Goal: Obtain resource: Download file/media

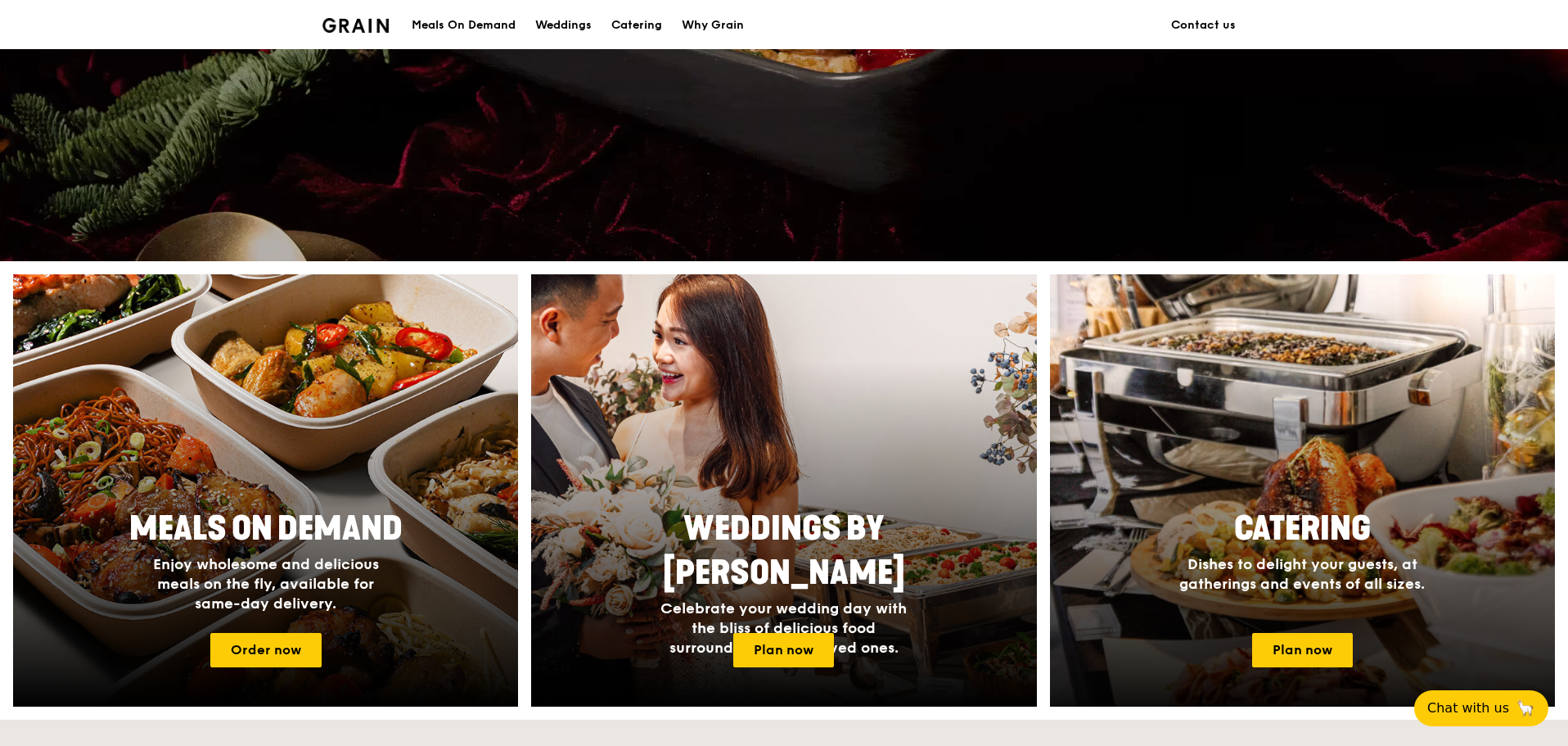
scroll to position [409, 0]
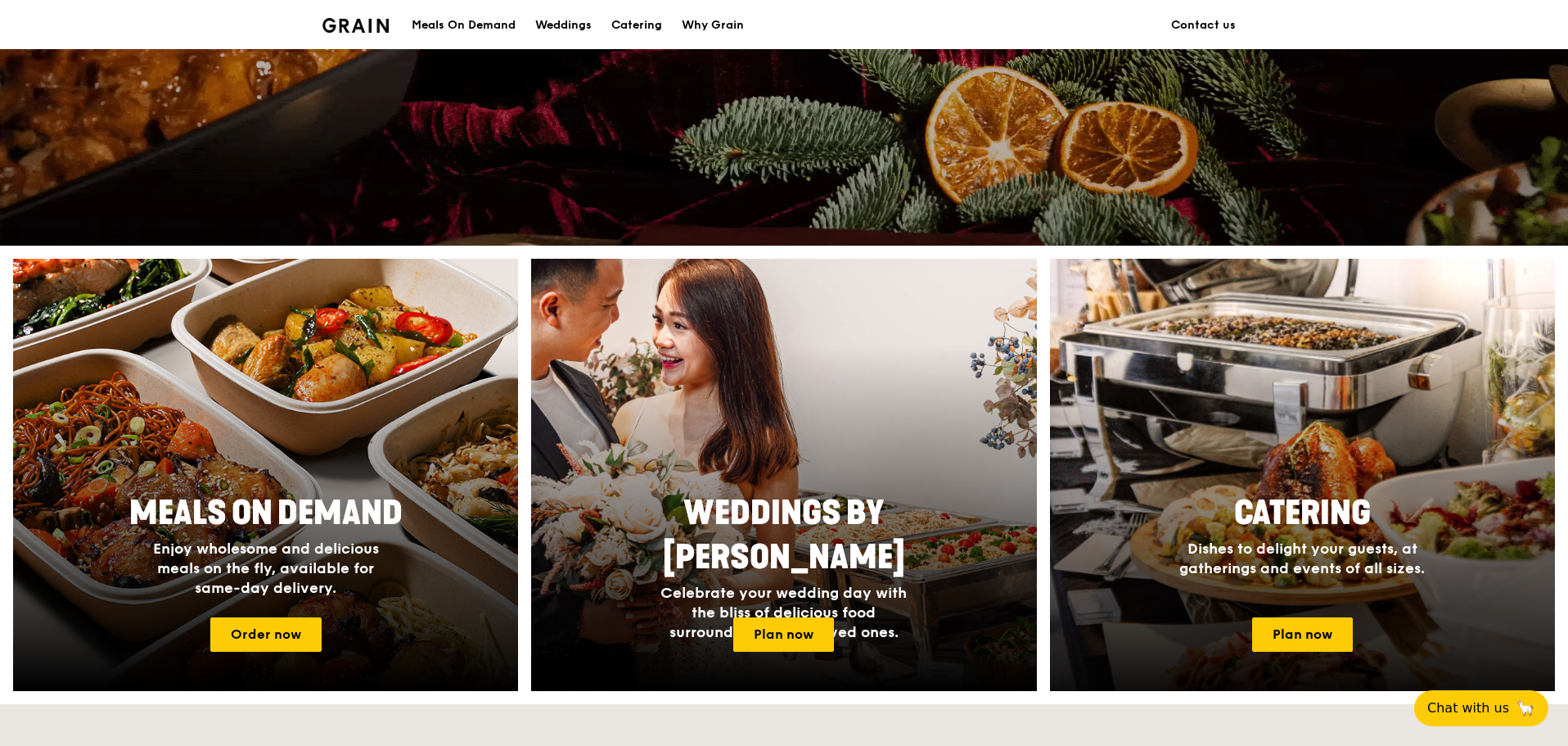
click at [1295, 471] on div at bounding box center [1302, 476] width 556 height 476
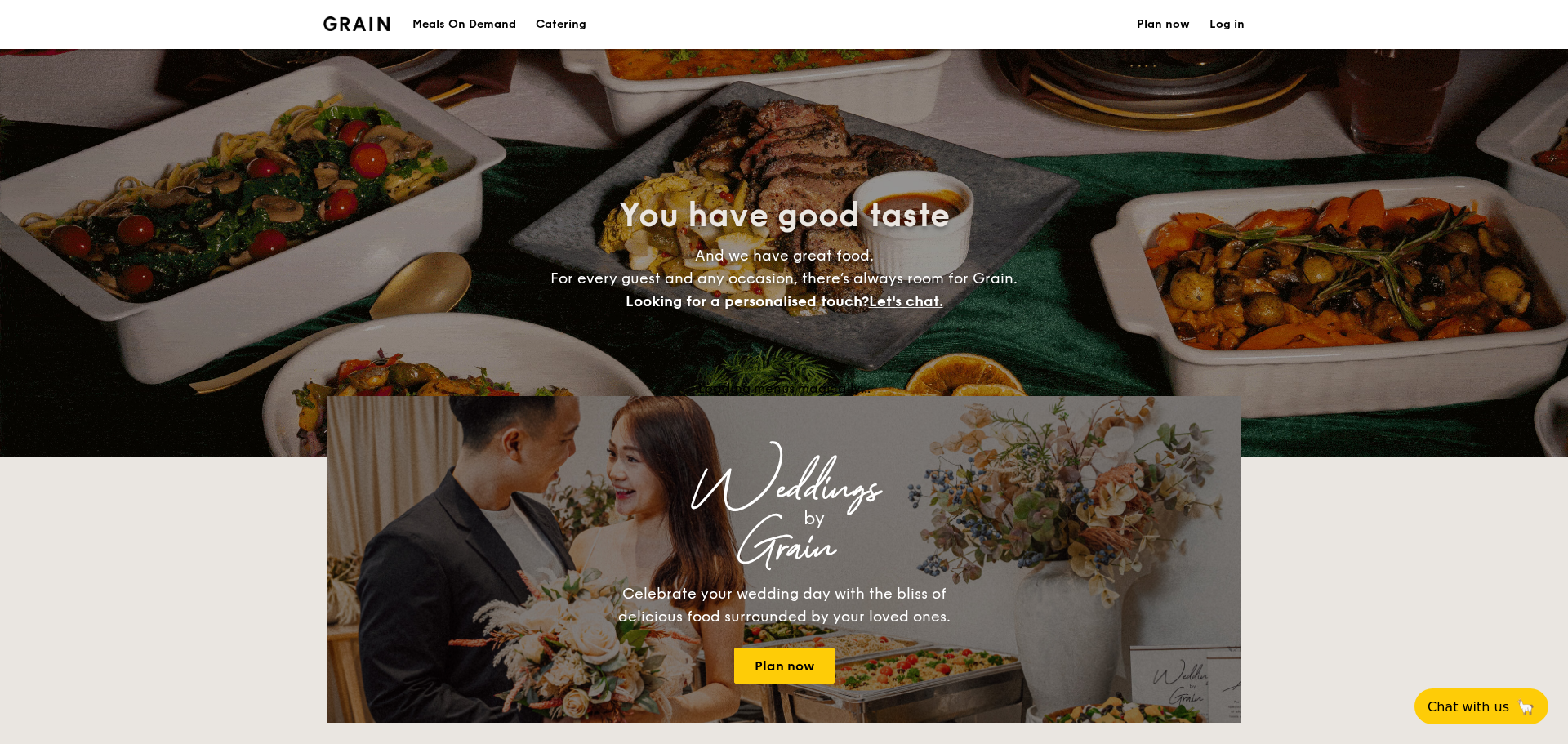
select select
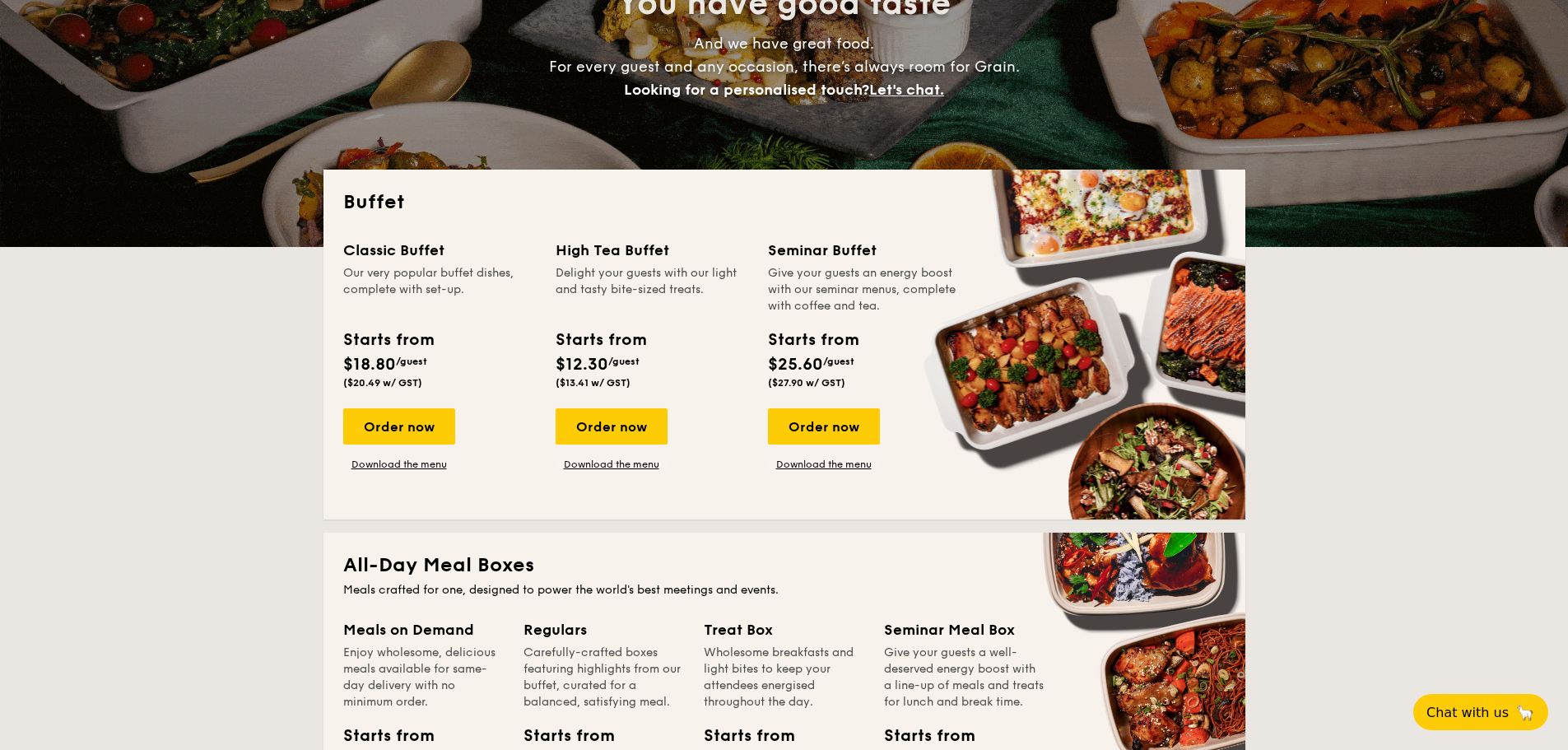
scroll to position [329, 0]
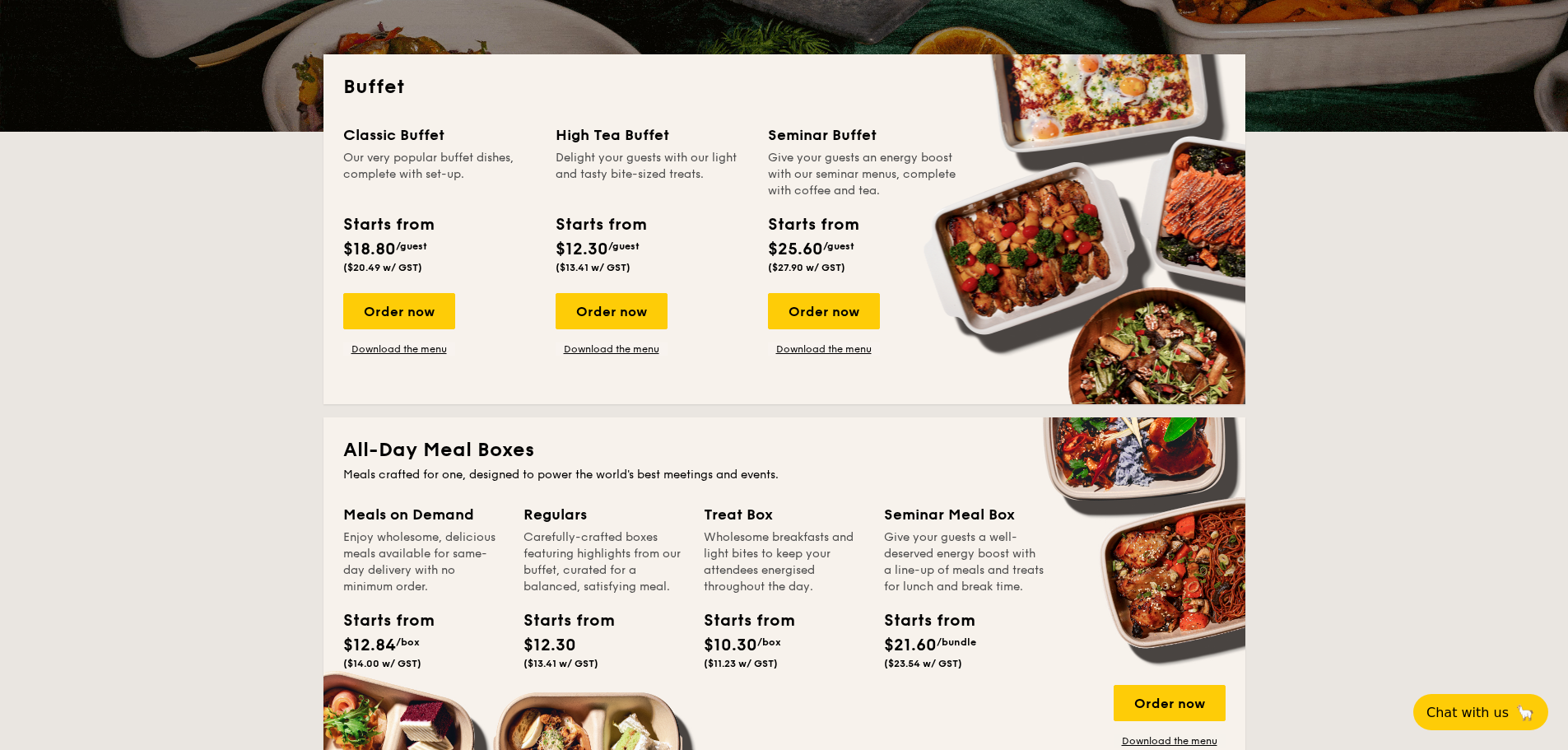
click at [585, 186] on div "Delight your guests with our light and tasty bite-sized treats." at bounding box center [651, 174] width 192 height 50
click at [600, 341] on div "Order now Download the menu" at bounding box center [611, 324] width 112 height 63
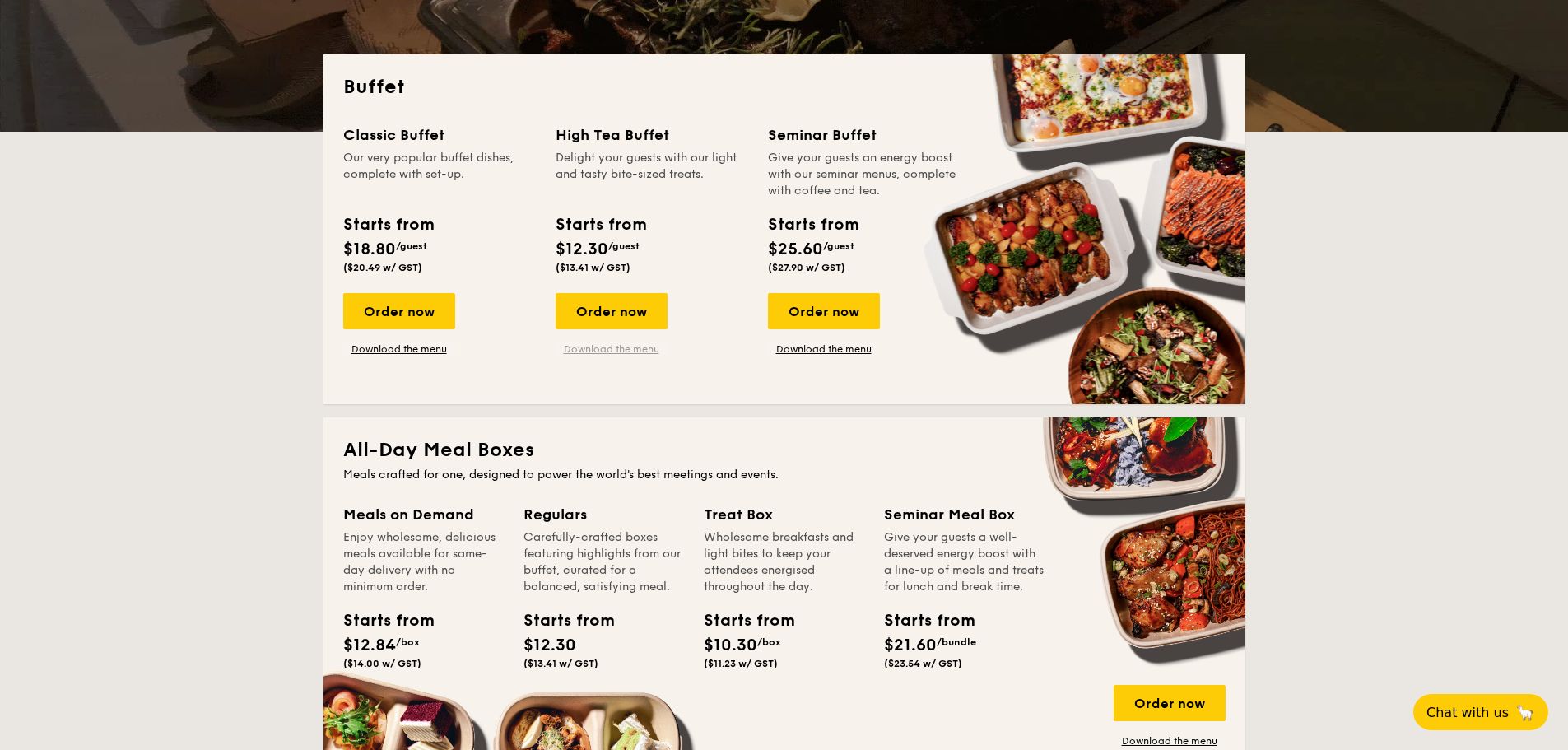
click at [600, 348] on link "Download the menu" at bounding box center [611, 349] width 112 height 13
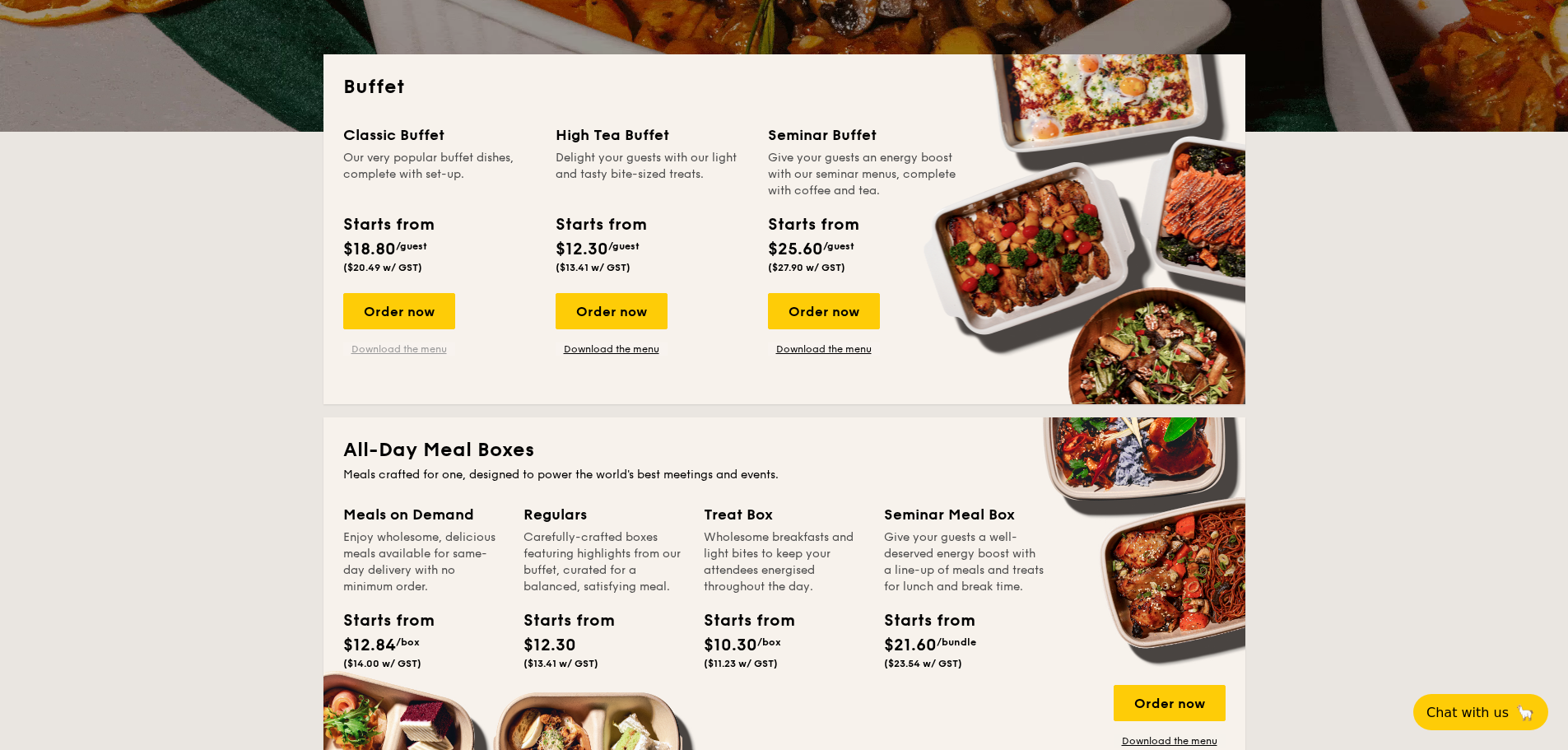
click at [430, 351] on link "Download the menu" at bounding box center [398, 349] width 112 height 13
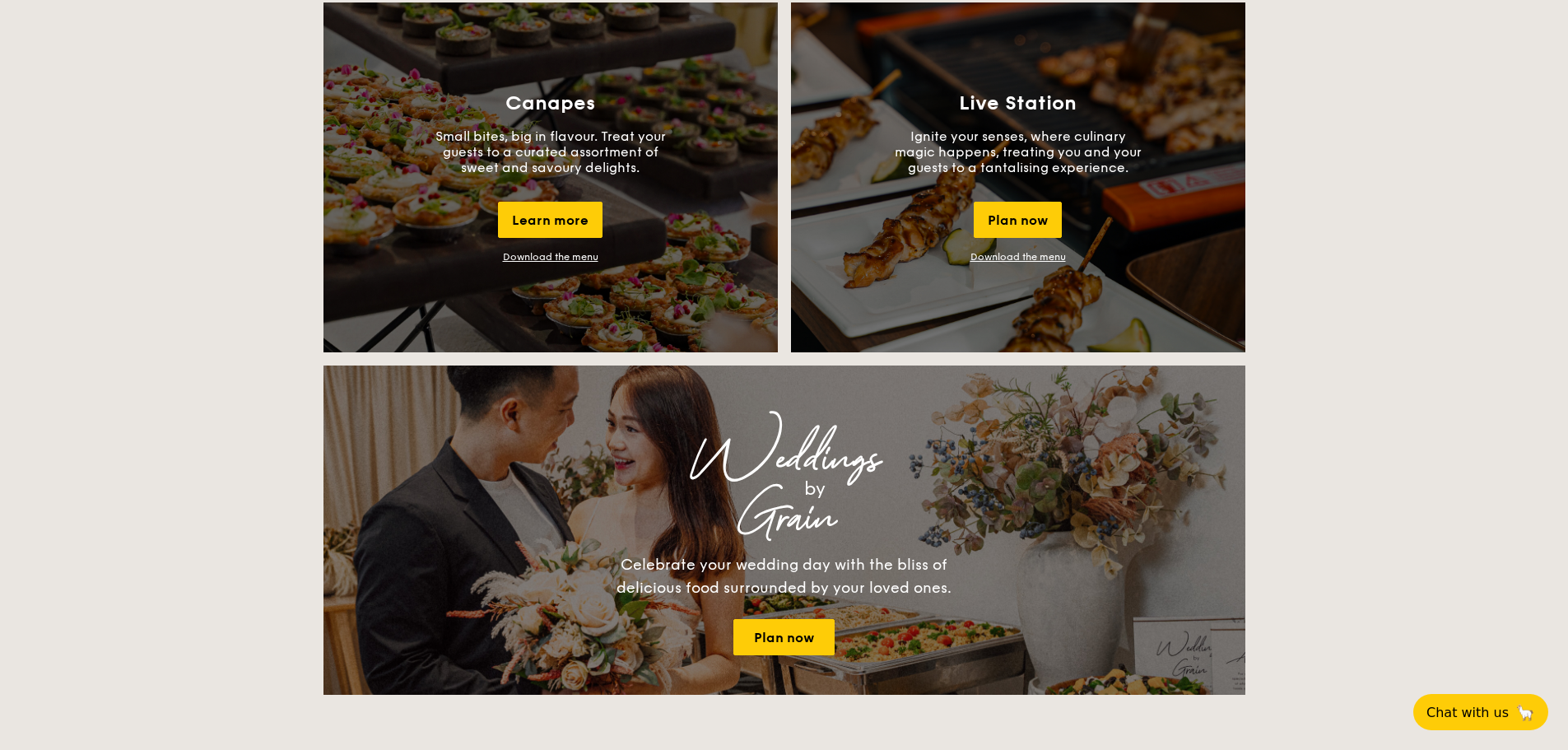
scroll to position [1482, 0]
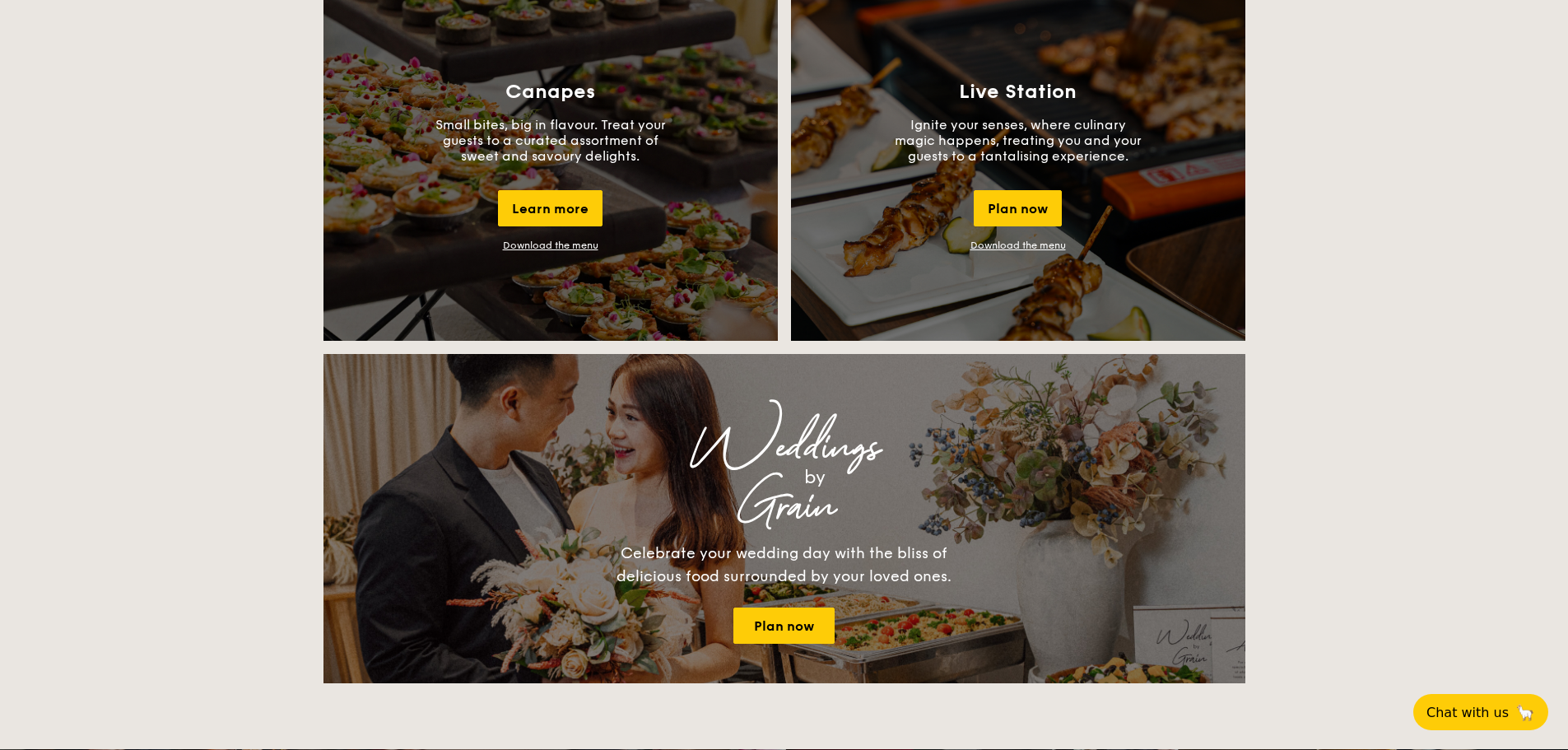
click at [532, 248] on link "Download the menu" at bounding box center [551, 246] width 96 height 11
